Goal: Transaction & Acquisition: Purchase product/service

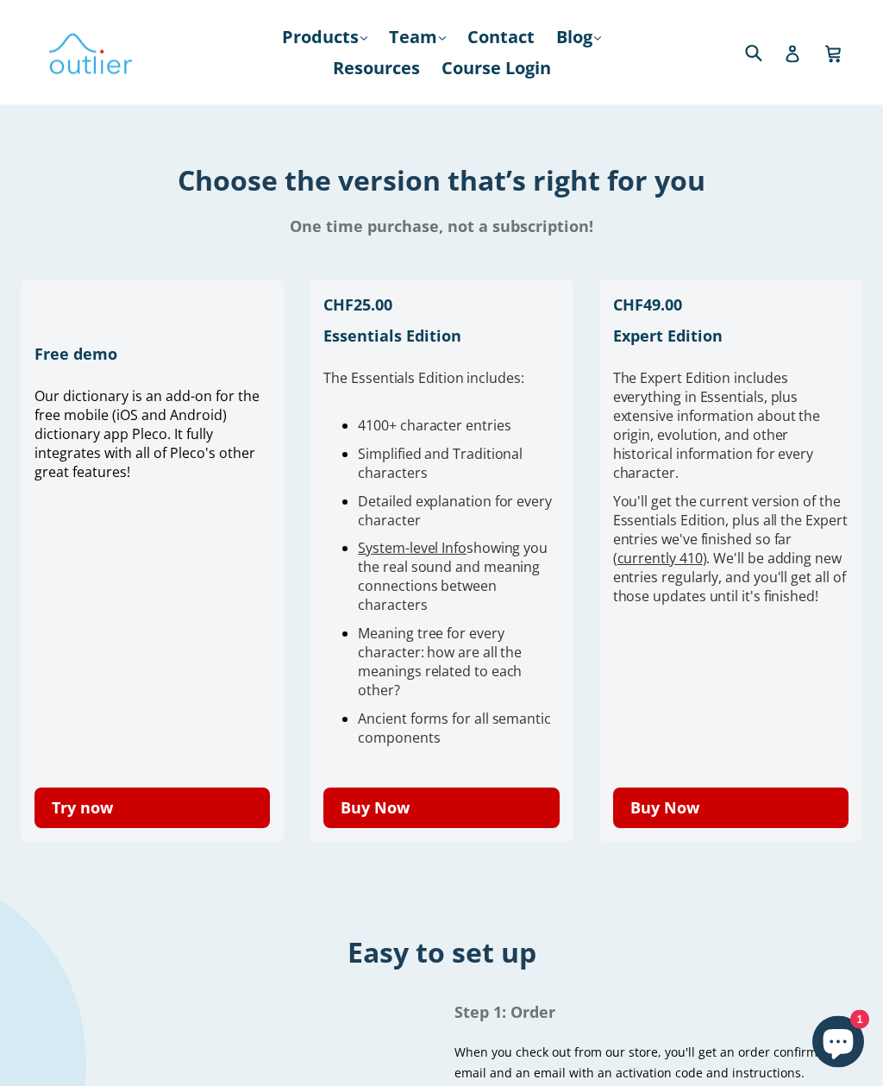
scroll to position [322, 0]
click at [691, 794] on link "Buy Now" at bounding box center [730, 807] width 235 height 41
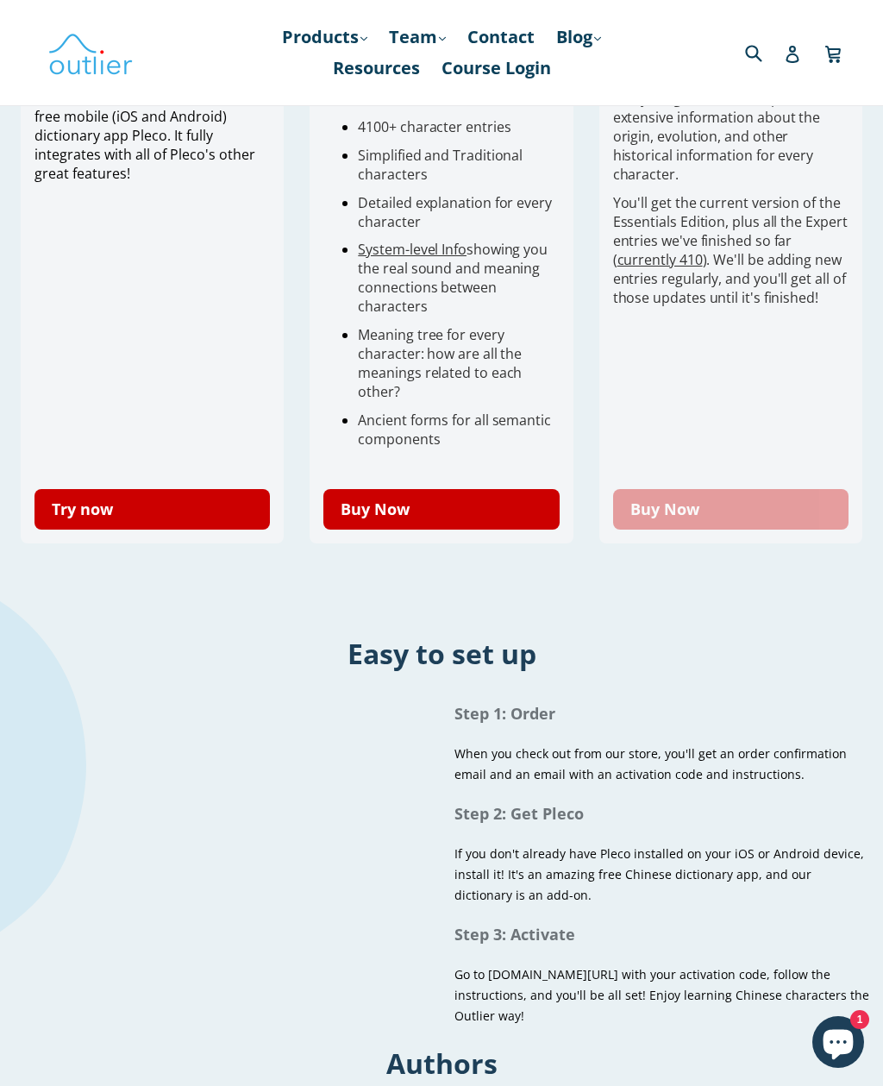
scroll to position [635, 0]
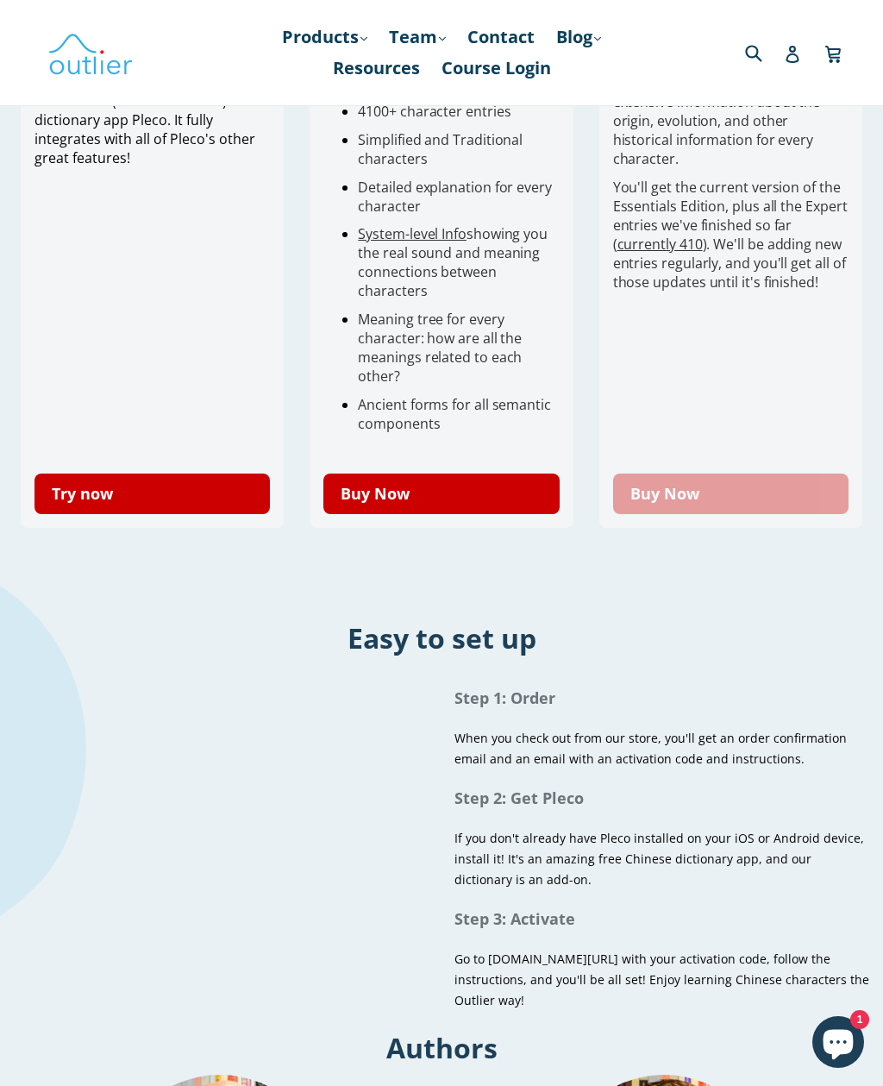
click at [757, 482] on link "Buy Now" at bounding box center [730, 493] width 235 height 41
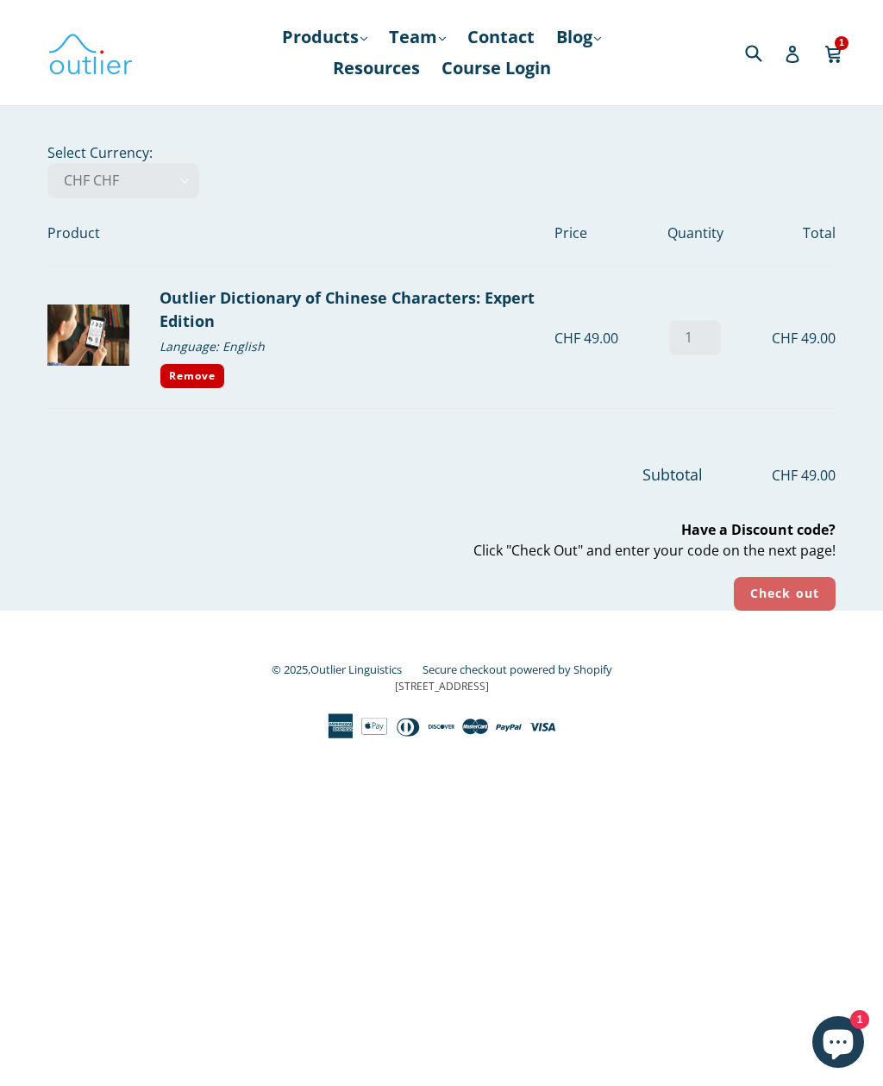
click at [772, 585] on input "Check out" at bounding box center [785, 594] width 102 height 34
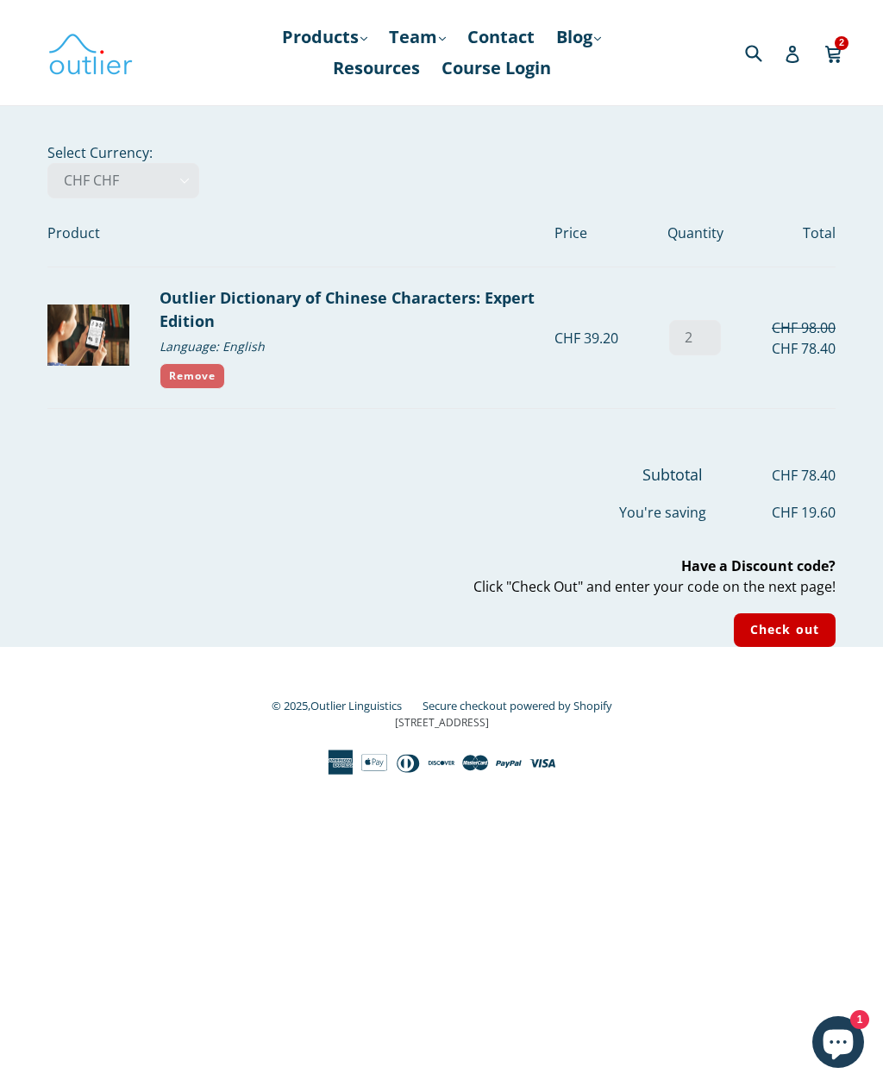
click at [198, 381] on link "Remove" at bounding box center [193, 376] width 66 height 26
click at [700, 324] on input "2" at bounding box center [695, 337] width 52 height 35
click at [797, 617] on input "Check out" at bounding box center [785, 630] width 102 height 34
click at [185, 376] on link "Remove" at bounding box center [193, 376] width 66 height 26
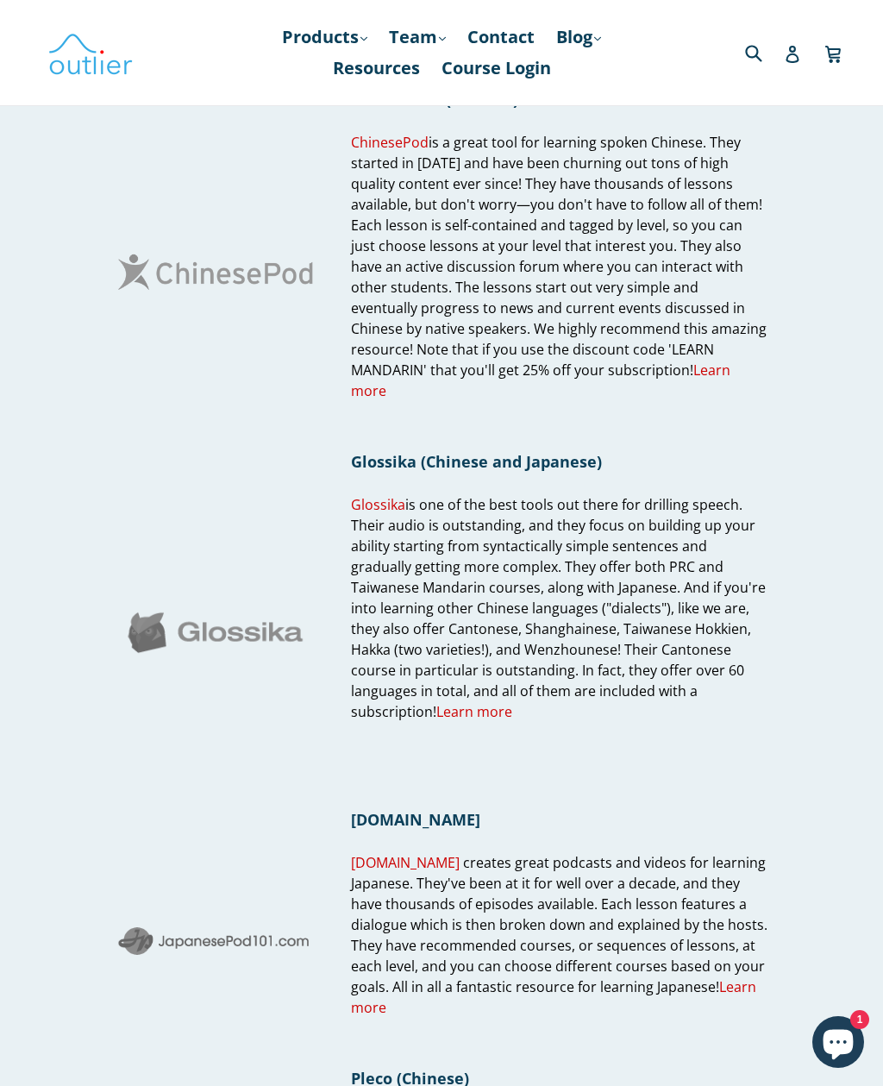
scroll to position [361, 0]
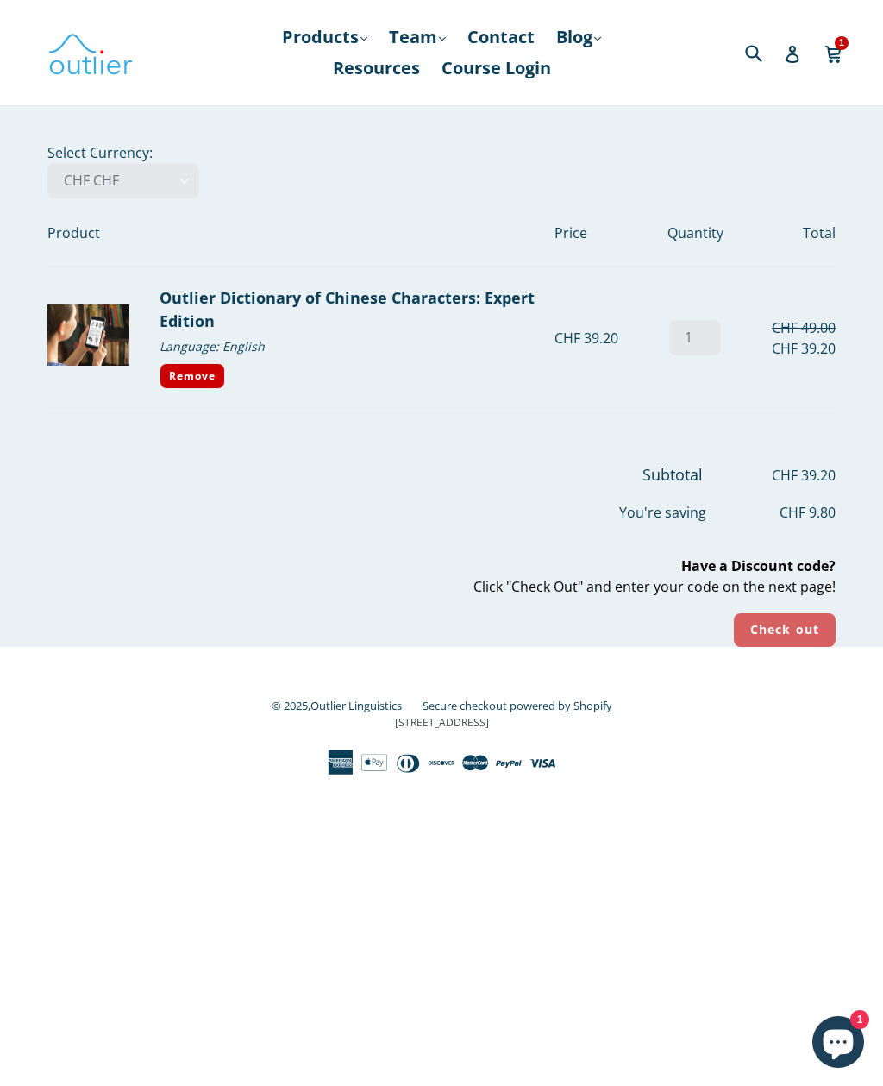
click at [787, 618] on input "Check out" at bounding box center [785, 630] width 102 height 34
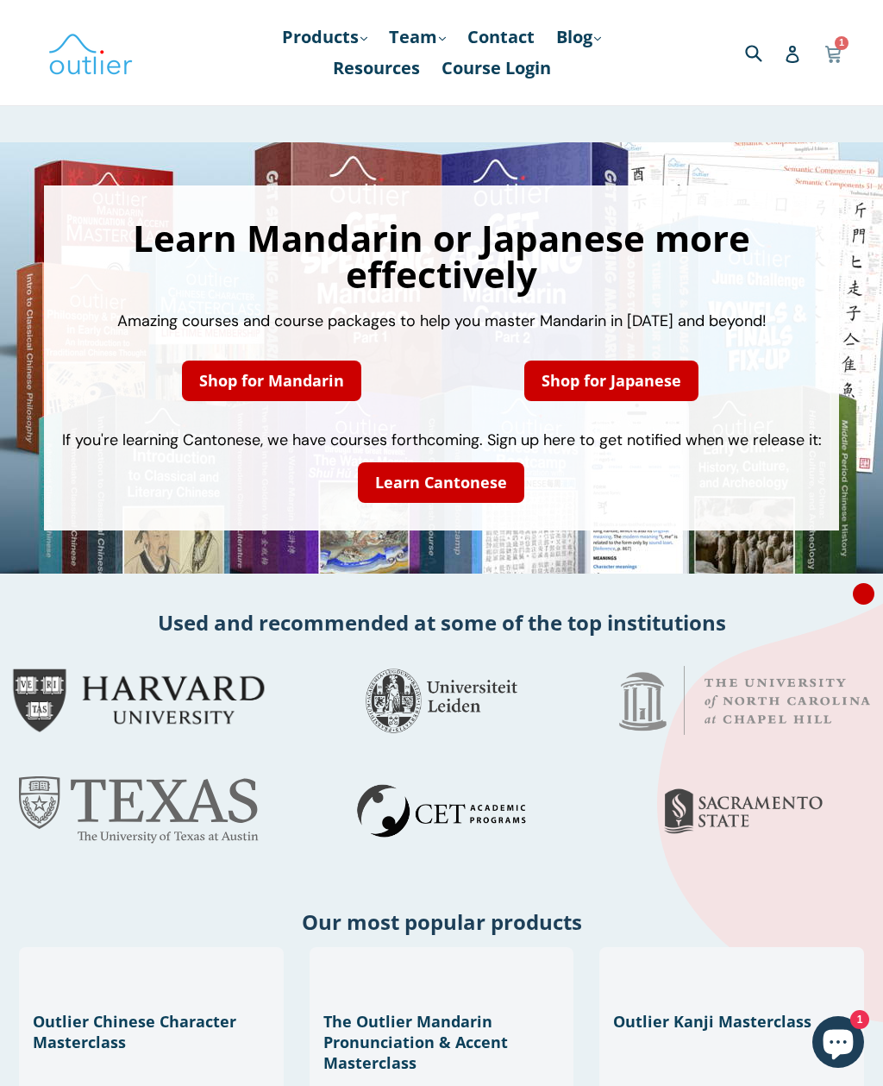
click at [834, 67] on link "Cart Cart 1 item" at bounding box center [834, 53] width 20 height 40
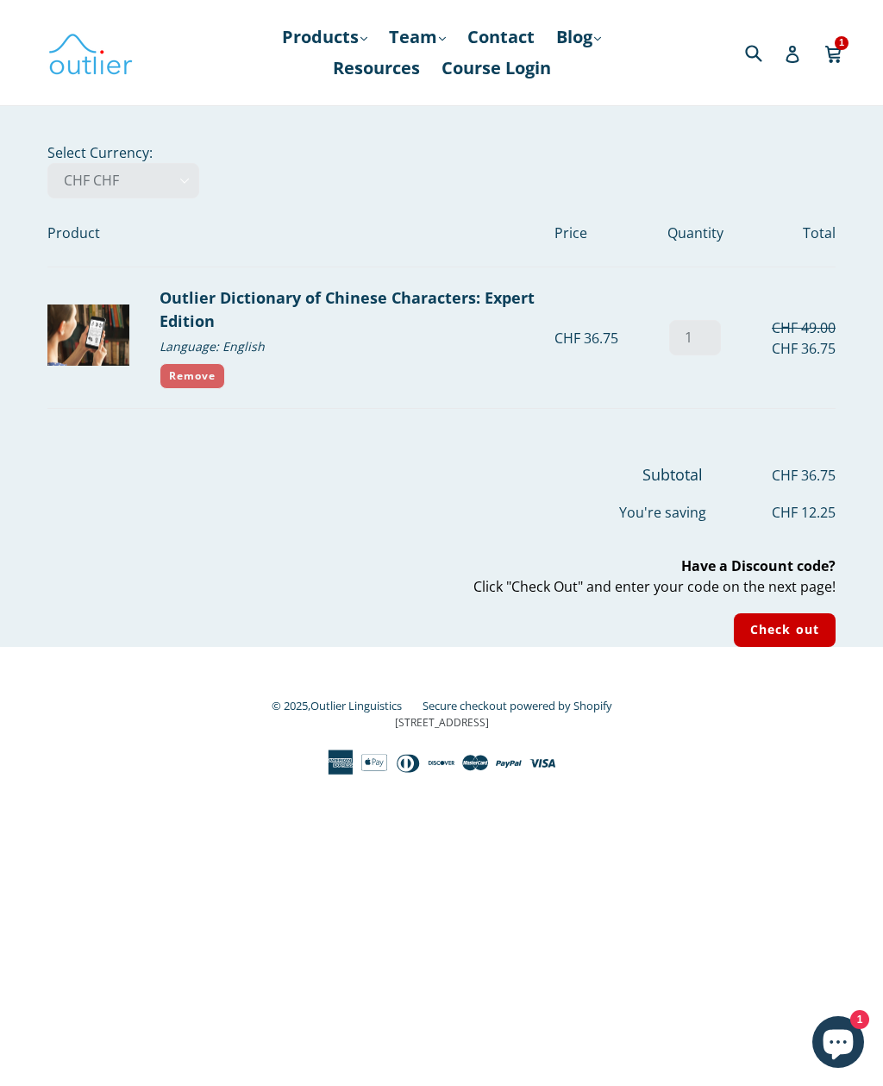
click at [208, 371] on link "Remove" at bounding box center [193, 376] width 66 height 26
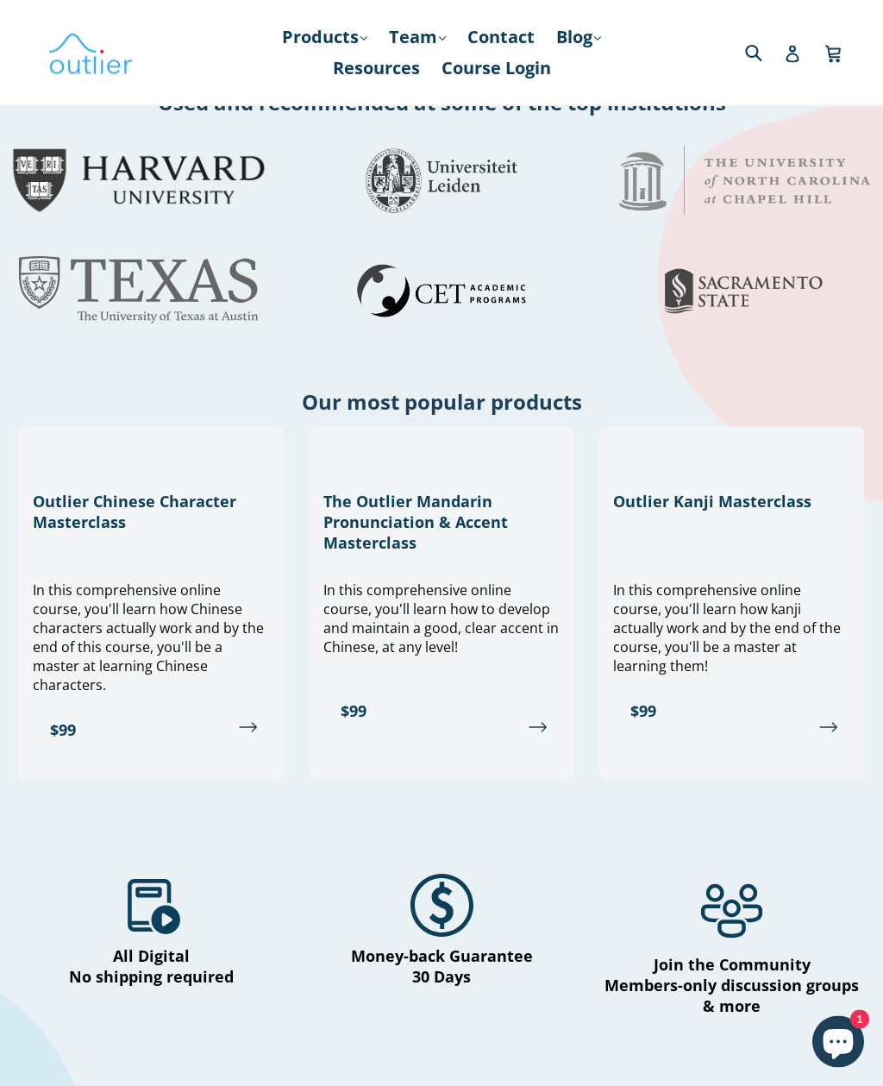
scroll to position [514, 0]
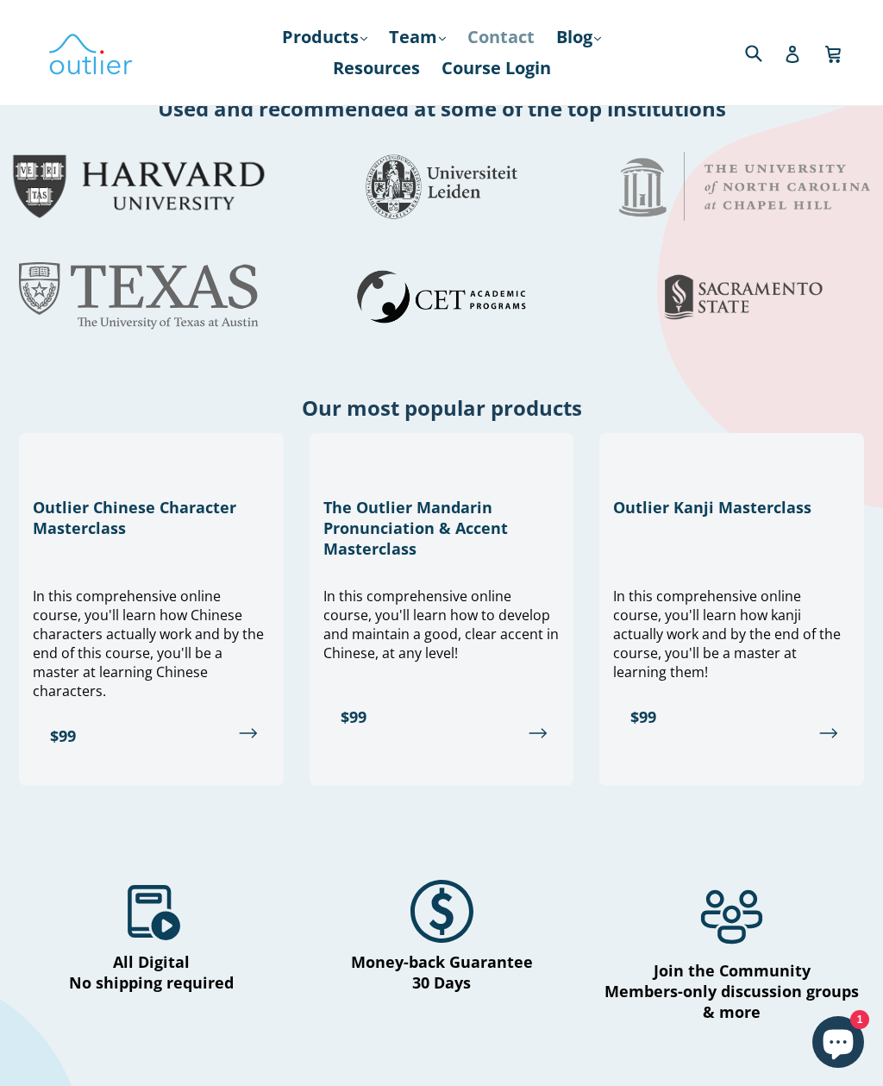
click at [513, 45] on link "Contact" at bounding box center [501, 37] width 85 height 31
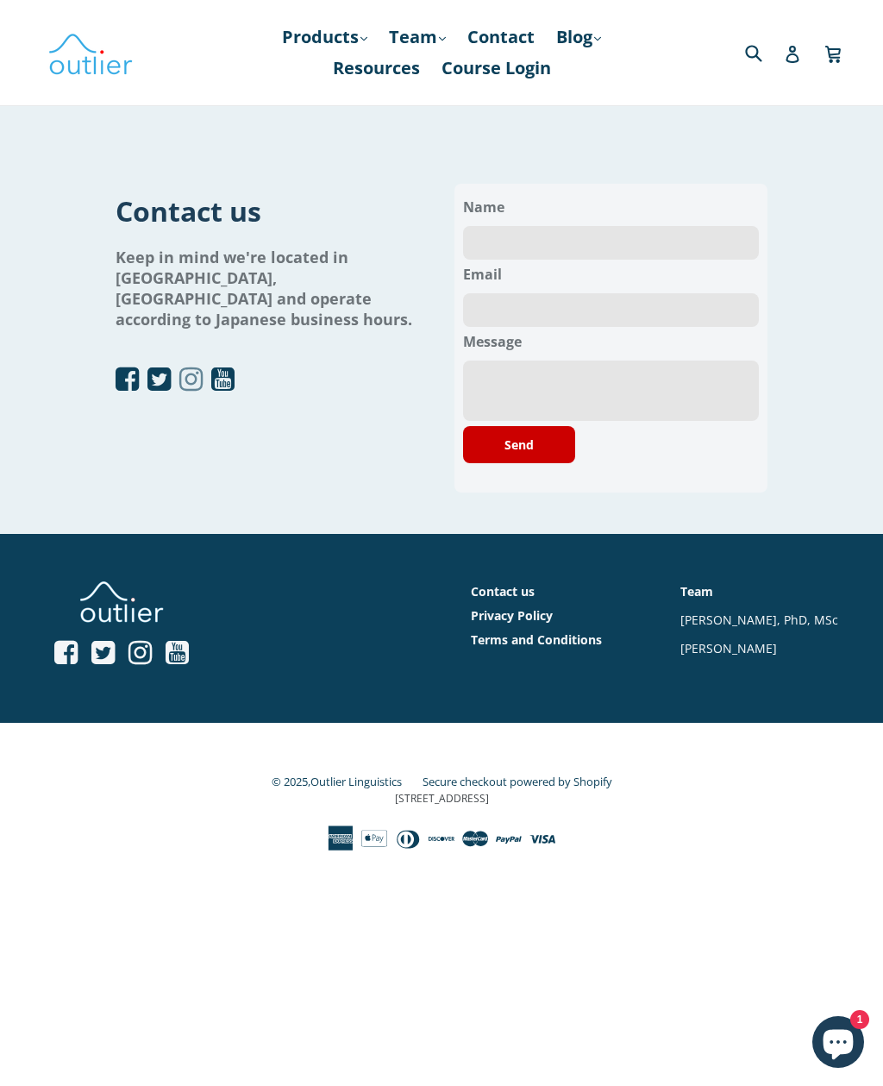
click at [197, 367] on icon "Open Instagram profile" at bounding box center [190, 380] width 23 height 28
click at [162, 366] on icon "Open Twitter profile" at bounding box center [158, 380] width 23 height 28
click at [229, 366] on icon "Open YouTube profile" at bounding box center [222, 380] width 23 height 28
